Goal: Browse casually: Explore the website without a specific task or goal

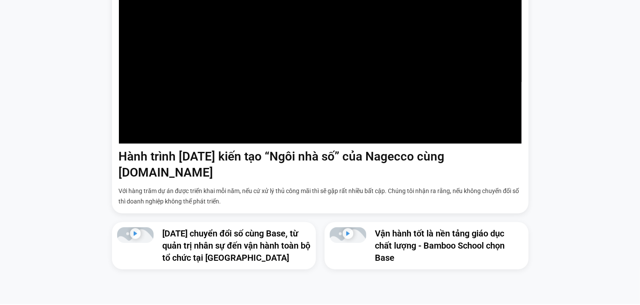
scroll to position [521, 0]
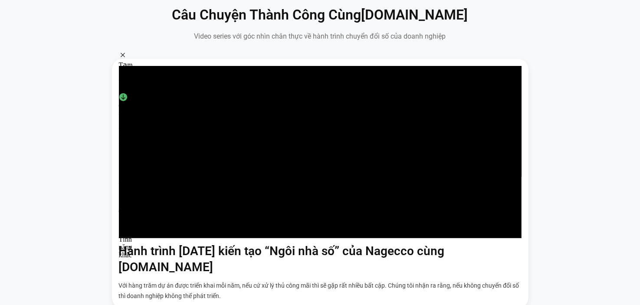
click at [127, 57] on div "Tạm ẩn thanh này" at bounding box center [127, 72] width 17 height 42
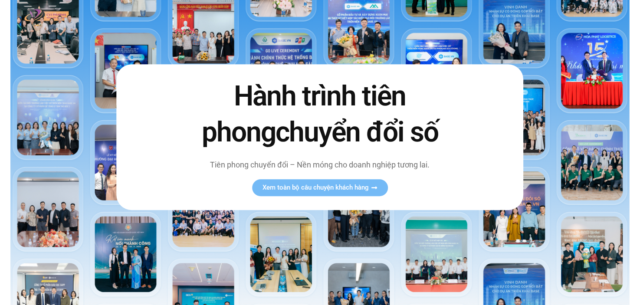
scroll to position [0, 0]
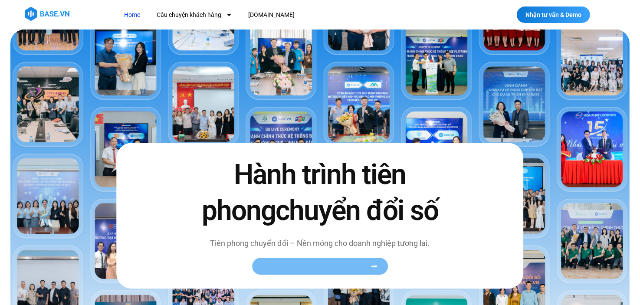
click at [352, 264] on span "Xem toàn bộ câu chuyện khách hàng" at bounding box center [316, 267] width 106 height 7
click at [373, 265] on icon at bounding box center [374, 267] width 7 height 7
click at [340, 266] on span "Xem toàn bộ câu chuyện khách hàng" at bounding box center [316, 267] width 106 height 7
click at [112, 66] on img at bounding box center [320, 212] width 620 height 364
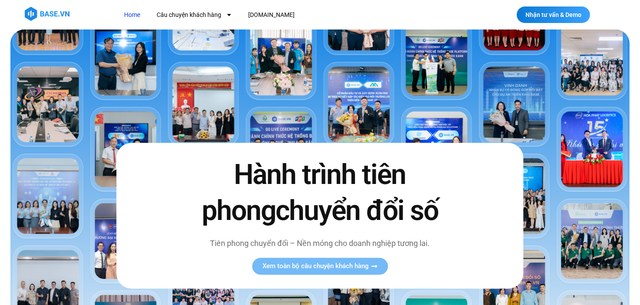
click at [132, 15] on link "Home" at bounding box center [132, 15] width 29 height 16
click at [49, 13] on img at bounding box center [47, 14] width 45 height 14
click at [520, 100] on img at bounding box center [320, 212] width 620 height 364
click at [514, 115] on img at bounding box center [320, 212] width 620 height 364
click at [354, 105] on img at bounding box center [320, 212] width 620 height 364
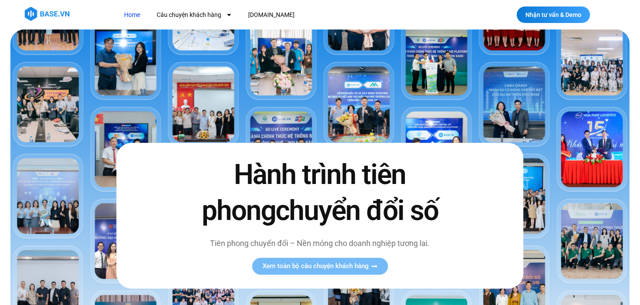
click at [602, 142] on img at bounding box center [320, 212] width 620 height 364
click at [38, 199] on img at bounding box center [320, 212] width 620 height 364
click at [51, 101] on img at bounding box center [320, 212] width 620 height 364
click at [259, 16] on link "[DOMAIN_NAME]" at bounding box center [271, 15] width 59 height 16
